Goal: Task Accomplishment & Management: Use online tool/utility

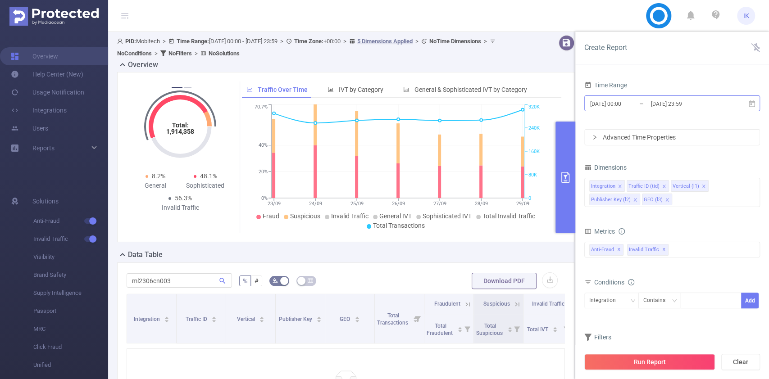
scroll to position [0, 2]
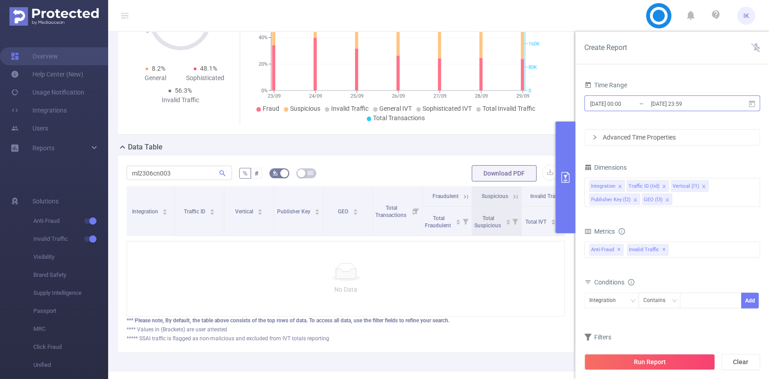
type input "ml2306cn003"
click at [751, 103] on icon at bounding box center [752, 104] width 8 height 8
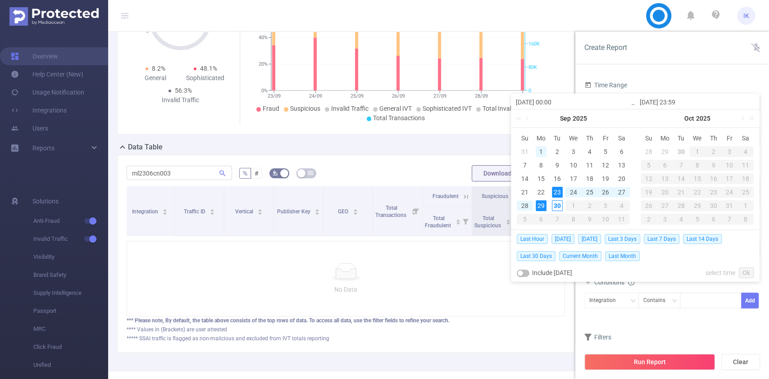
click at [540, 151] on div "1" at bounding box center [541, 151] width 11 height 11
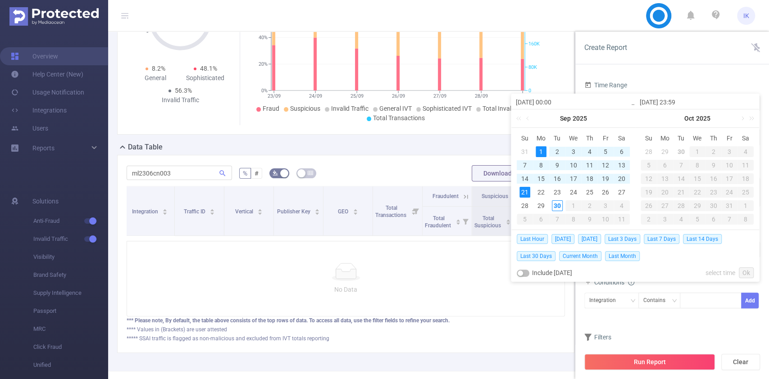
click at [526, 189] on div "21" at bounding box center [525, 192] width 11 height 11
type input "[DATE] 00:00"
type input "[DATE] 23:59"
type input "[DATE] 00:00"
type input "[DATE] 23:59"
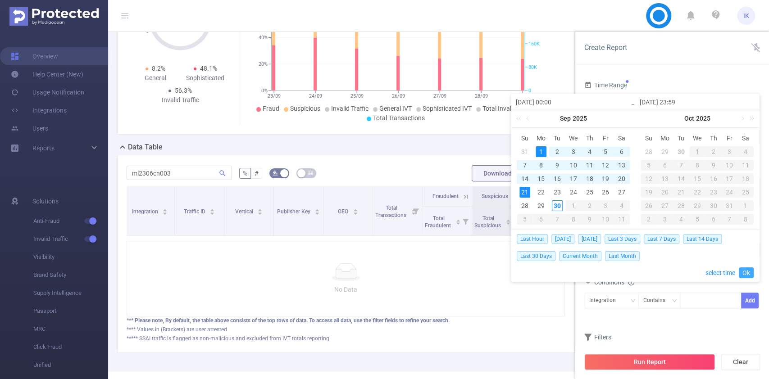
click at [739, 273] on link "Ok" at bounding box center [746, 273] width 15 height 11
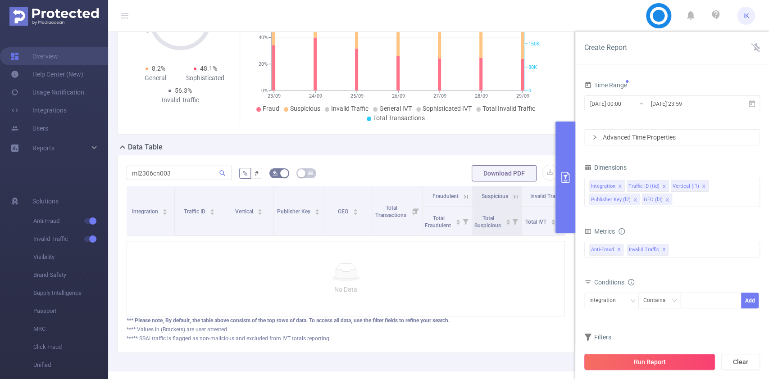
click at [697, 356] on button "Run Report" at bounding box center [650, 362] width 131 height 16
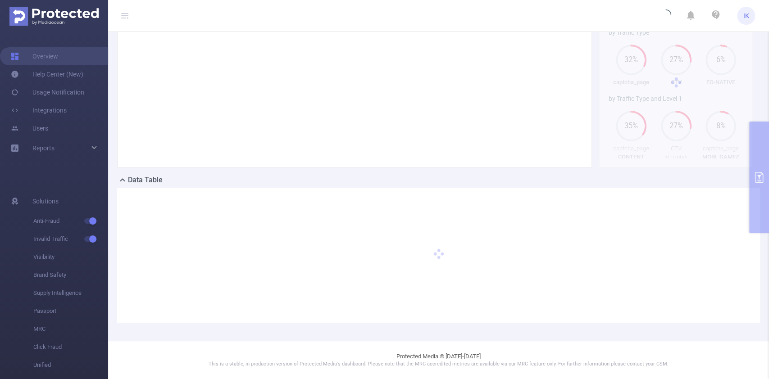
scroll to position [65, 0]
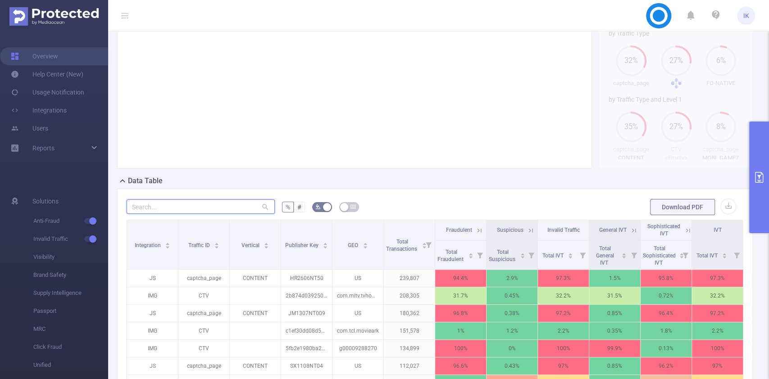
click at [243, 202] on input "text" at bounding box center [201, 207] width 148 height 14
paste input "ml2306cn003"
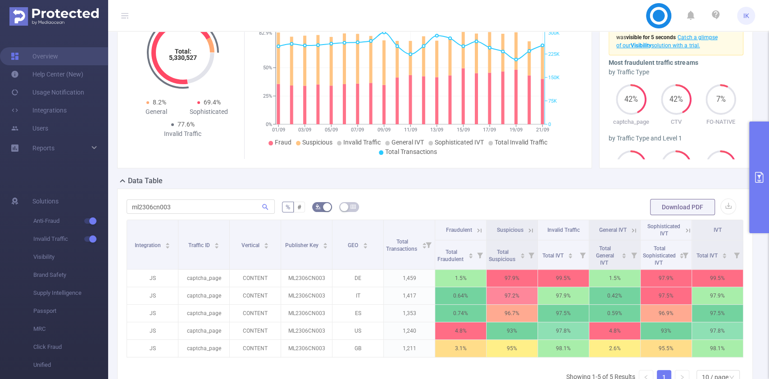
click at [475, 228] on icon at bounding box center [479, 231] width 8 height 8
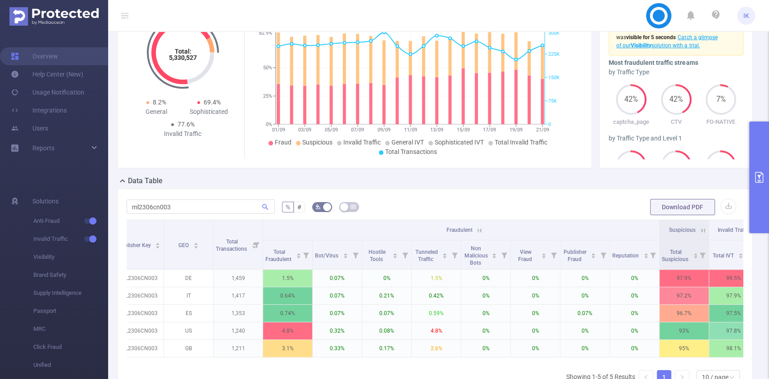
scroll to position [0, 196]
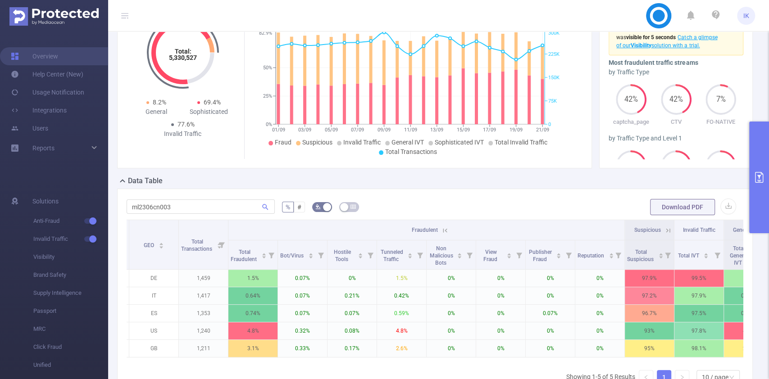
click at [667, 227] on icon at bounding box center [668, 231] width 8 height 8
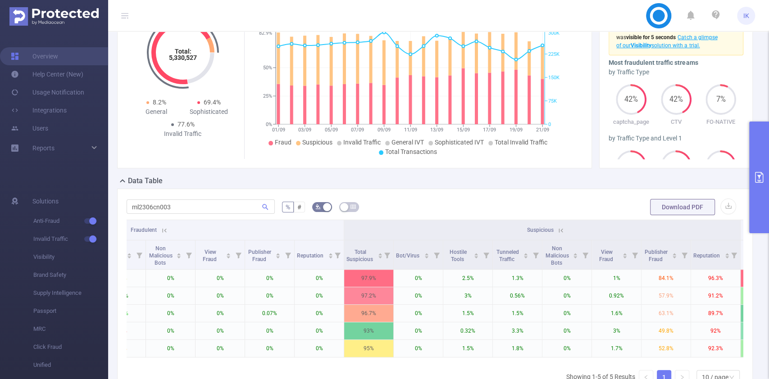
scroll to position [0, 683]
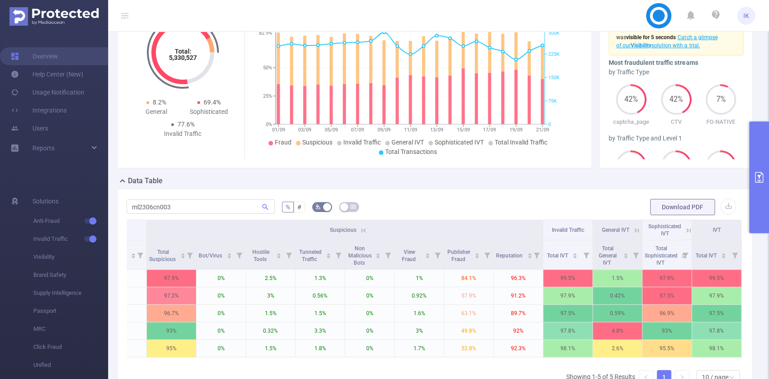
click at [685, 233] on icon at bounding box center [689, 231] width 8 height 8
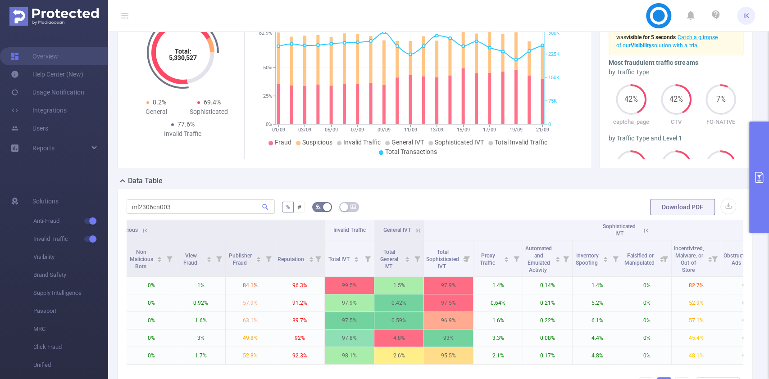
scroll to position [0, 887]
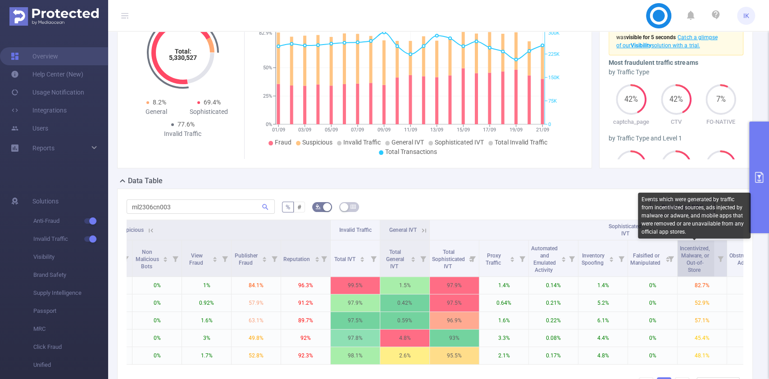
drag, startPoint x: 708, startPoint y: 247, endPoint x: 685, endPoint y: 247, distance: 23.9
click at [685, 247] on span "Incentivized, Malware, or Out-of-Store" at bounding box center [695, 260] width 30 height 28
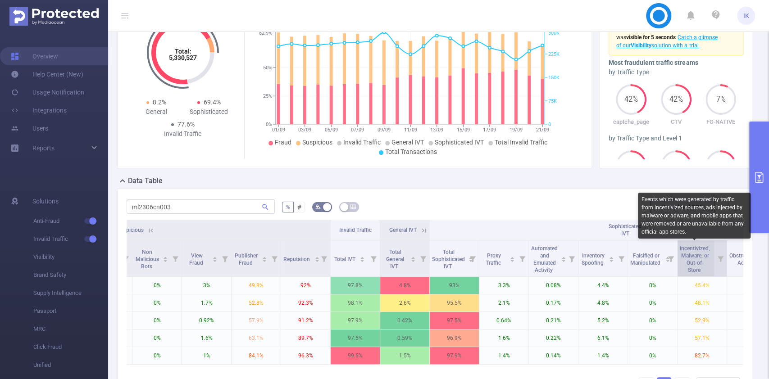
drag, startPoint x: 678, startPoint y: 247, endPoint x: 703, endPoint y: 247, distance: 24.8
click at [703, 247] on div "Incentivized, Malware, or Out-of-Store" at bounding box center [699, 258] width 39 height 31
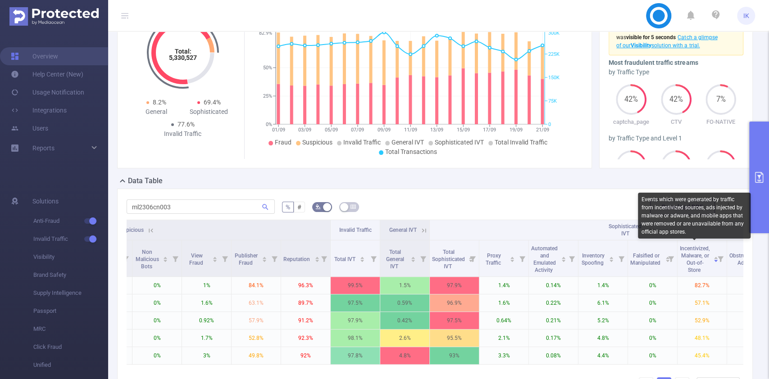
click at [656, 207] on div "Events which were generated by traffic from incentivized sources, ads injected …" at bounding box center [694, 216] width 113 height 46
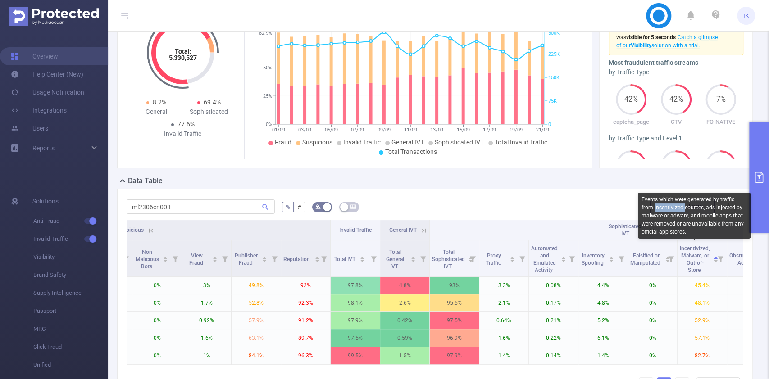
copy div "incentivized"
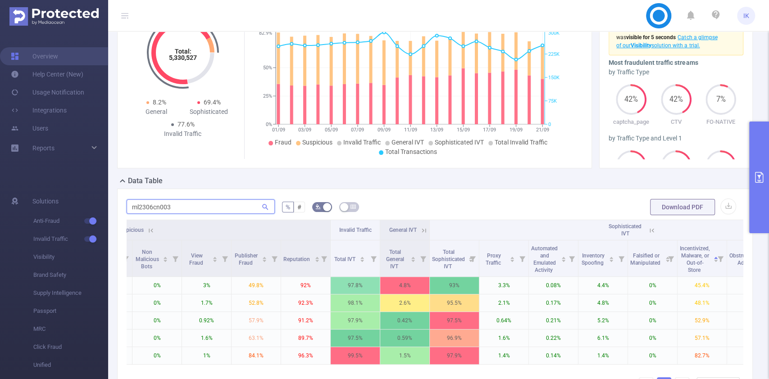
click at [155, 208] on input "ml2306cn003" at bounding box center [201, 207] width 148 height 14
paste input "rt0307nt04"
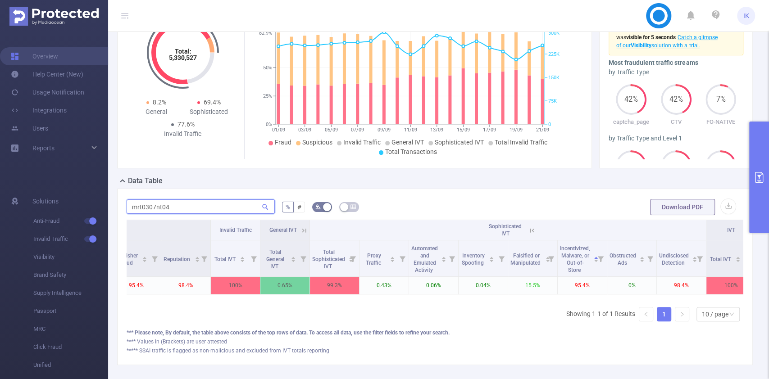
scroll to position [0, 1030]
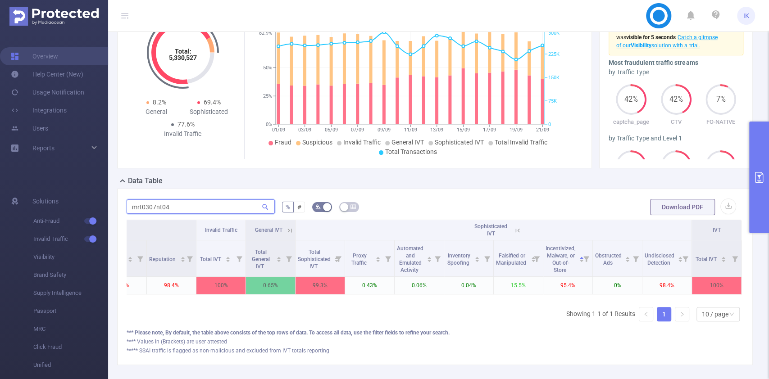
click at [155, 201] on input "mrt0307nt04" at bounding box center [201, 207] width 148 height 14
paste input "apcl0307cnql"
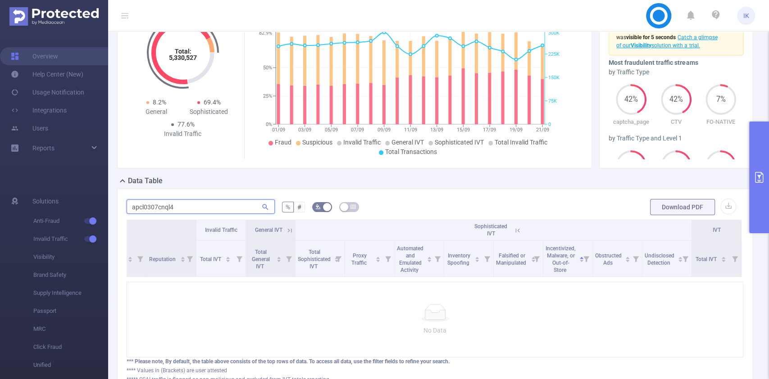
type input "apcl0307cnql4"
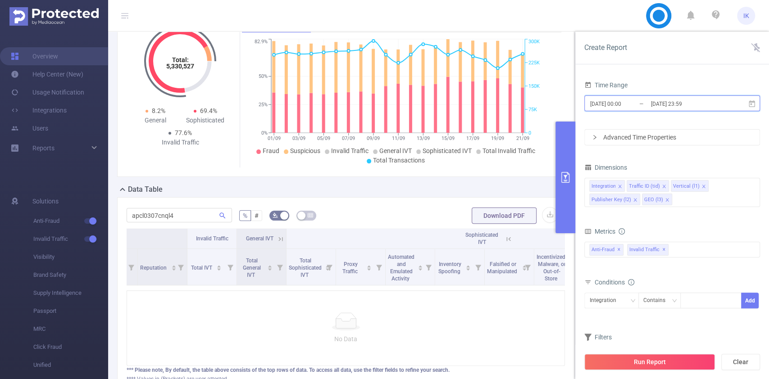
click at [753, 103] on icon at bounding box center [752, 104] width 8 height 8
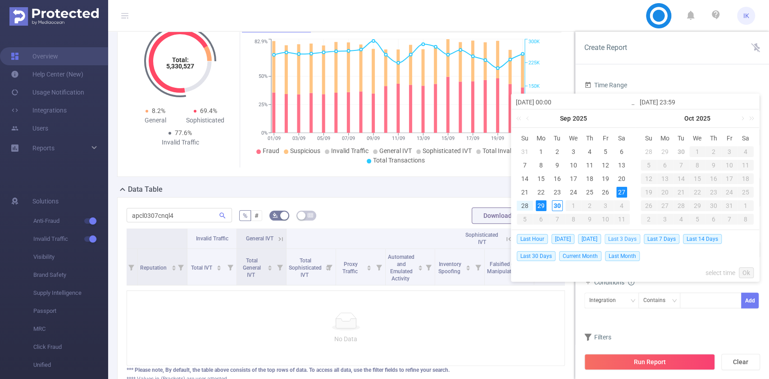
click at [622, 239] on span "Last 3 Days" at bounding box center [623, 239] width 36 height 10
type input "[DATE] 00:00"
type input "[DATE] 23:59"
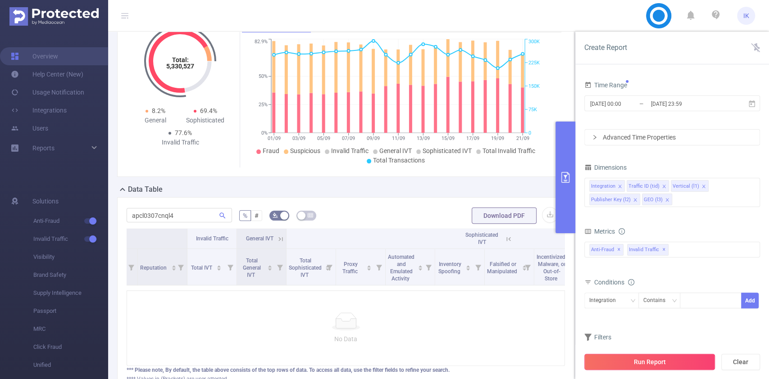
click at [649, 360] on button "Run Report" at bounding box center [650, 362] width 131 height 16
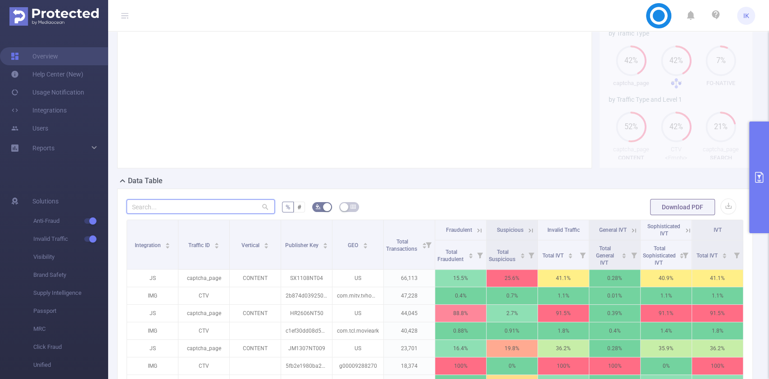
click at [192, 210] on input "text" at bounding box center [201, 207] width 148 height 14
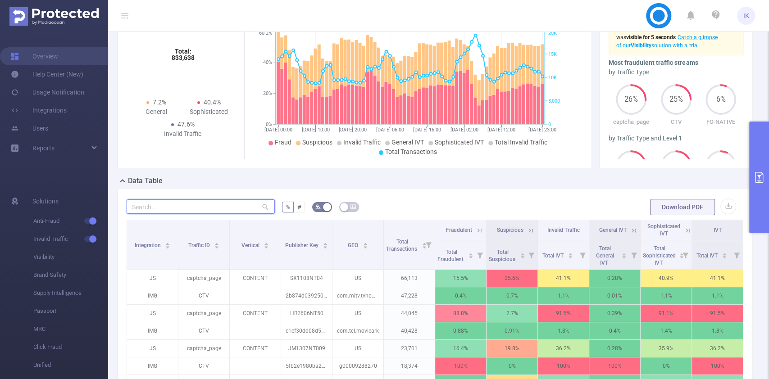
paste input "am2609nt20"
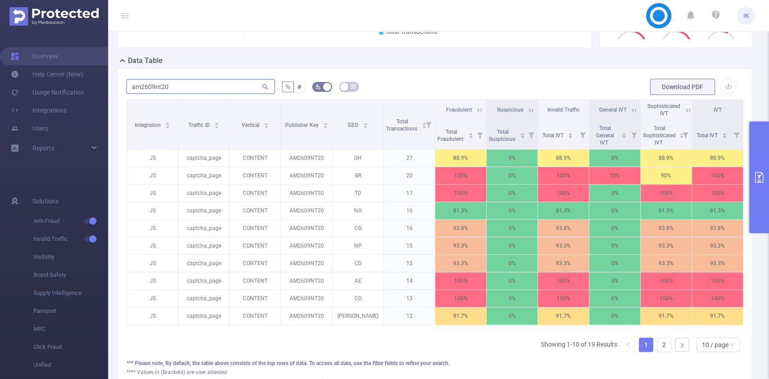
scroll to position [0, 2]
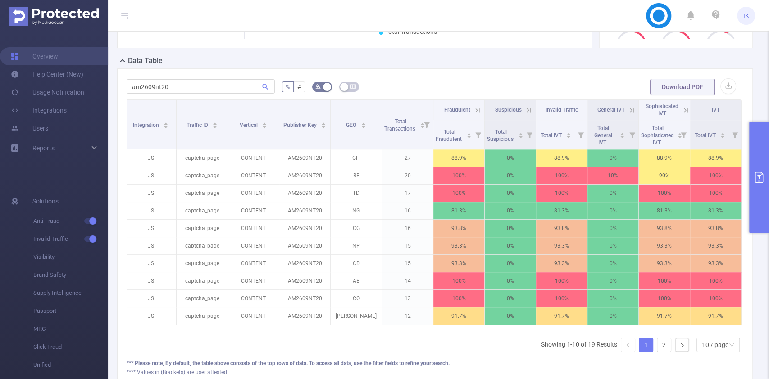
click at [474, 110] on icon at bounding box center [478, 110] width 8 height 8
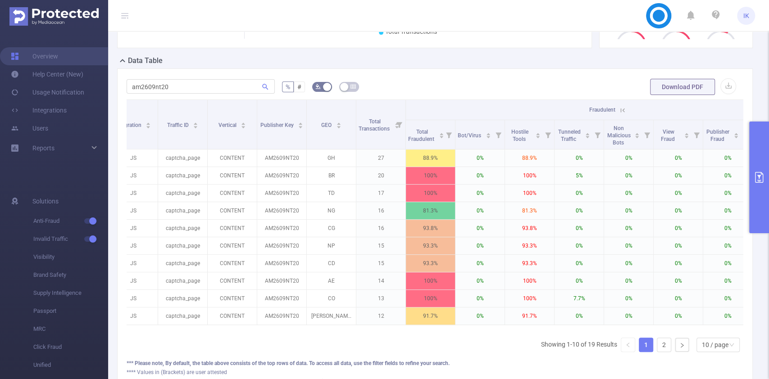
scroll to position [0, 0]
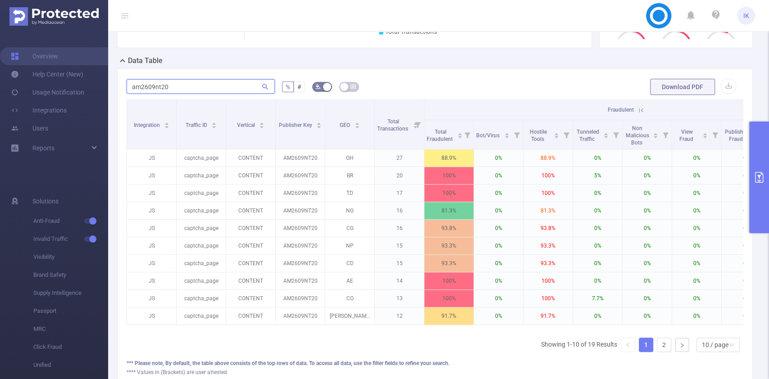
click at [162, 84] on input "am2609nt20" at bounding box center [201, 86] width 148 height 14
paste input "1"
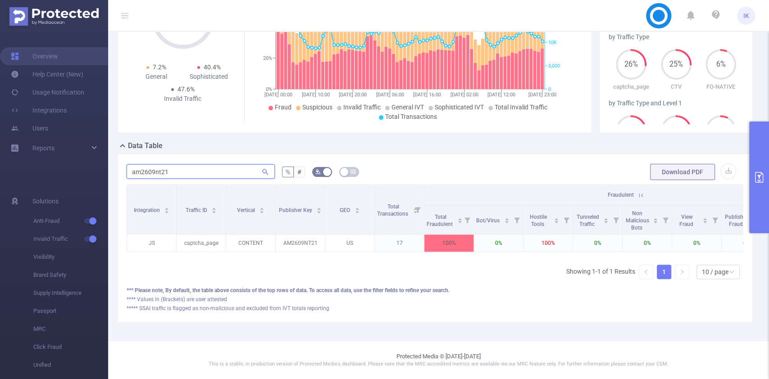
click at [162, 167] on input "am2609nt21" at bounding box center [201, 172] width 148 height 14
paste input "2"
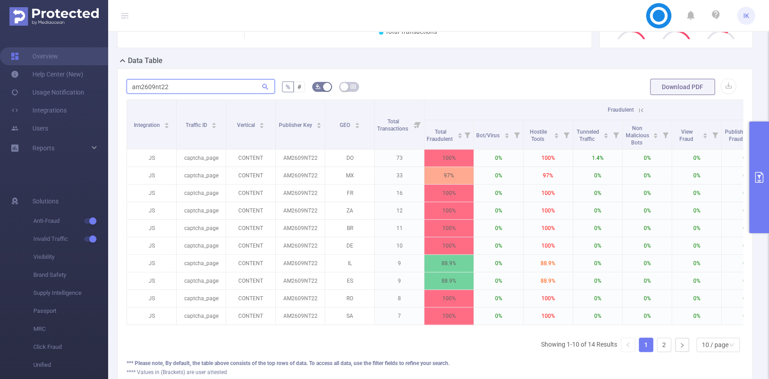
type input "am2609nt22"
